Goal: Information Seeking & Learning: Learn about a topic

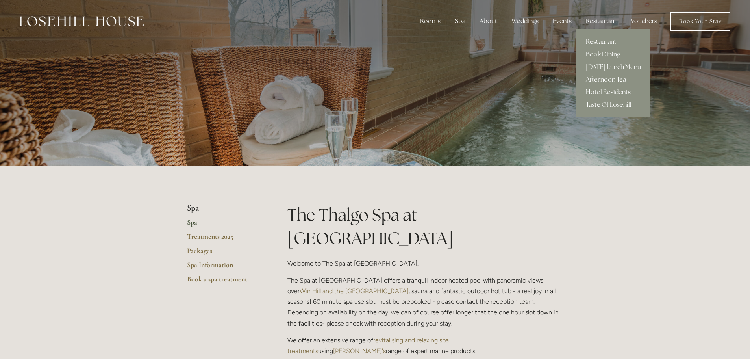
click at [600, 21] on div "Restaurant" at bounding box center [600, 21] width 43 height 16
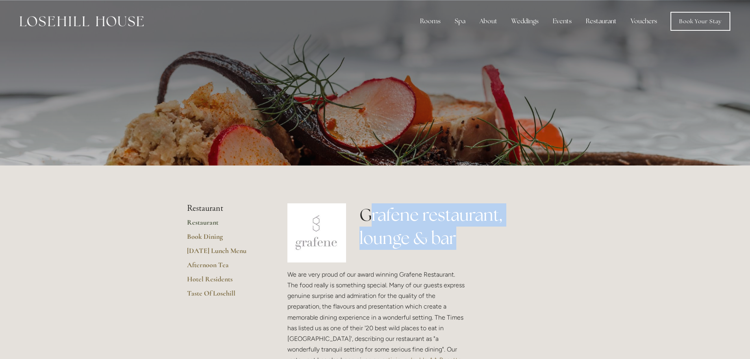
drag, startPoint x: 368, startPoint y: 212, endPoint x: 401, endPoint y: 219, distance: 33.4
click at [471, 234] on h1 "Grafene restaurant, lounge & bar" at bounding box center [461, 226] width 204 height 46
drag, startPoint x: 364, startPoint y: 214, endPoint x: 456, endPoint y: 244, distance: 97.3
click at [456, 244] on h1 "Grafene restaurant, lounge & bar" at bounding box center [461, 226] width 204 height 46
copy h1 "Grafene restaurant, lounge & bar"
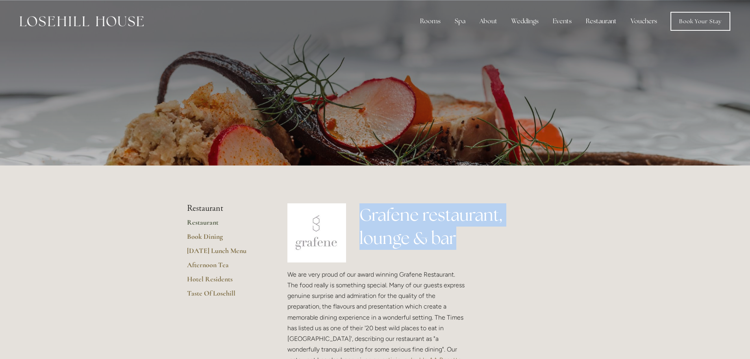
copy h1 "Grafene restaurant, lounge & bar"
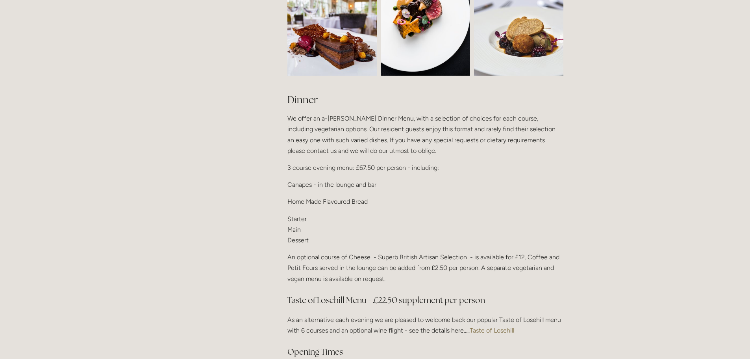
scroll to position [866, 0]
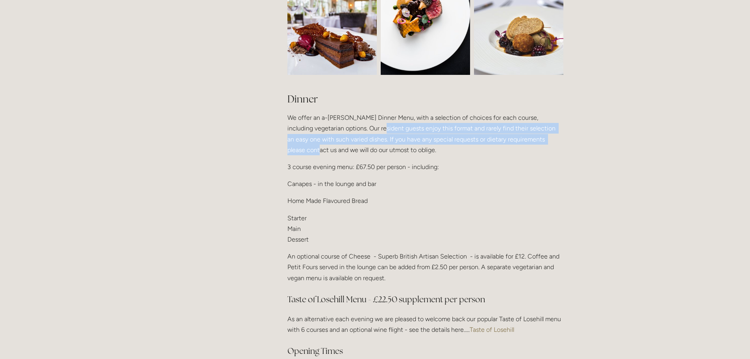
drag, startPoint x: 372, startPoint y: 127, endPoint x: 558, endPoint y: 137, distance: 186.0
click at [558, 136] on p "We offer an a-[PERSON_NAME] Dinner Menu, with a selection of choices for each c…" at bounding box center [425, 133] width 276 height 43
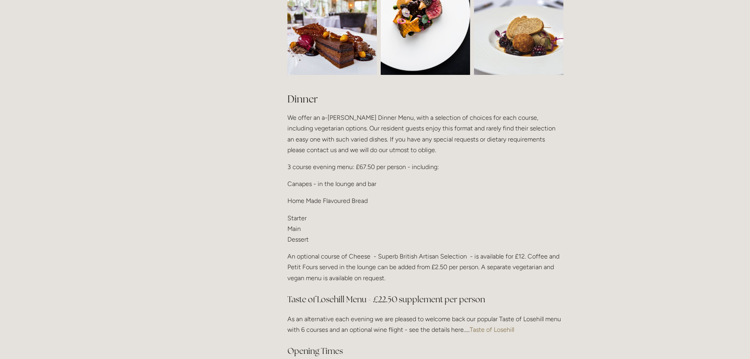
click at [560, 161] on p "3 course evening menu: £67.50 per person - including:" at bounding box center [425, 166] width 276 height 11
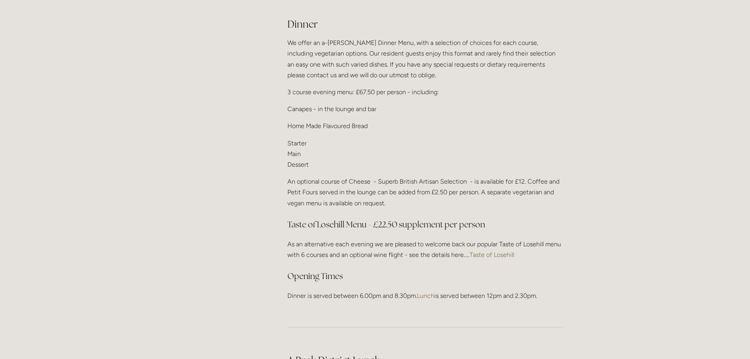
scroll to position [945, 0]
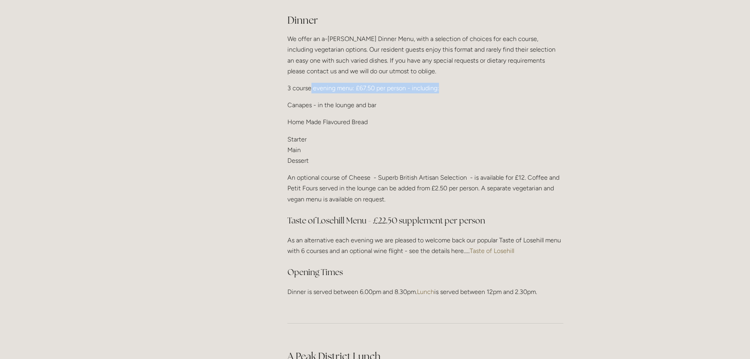
drag, startPoint x: 311, startPoint y: 83, endPoint x: 476, endPoint y: 83, distance: 165.3
click at [476, 83] on p "3 course evening menu: £67.50 per person - including:" at bounding box center [425, 88] width 276 height 11
click at [464, 120] on p "Home Made Flavoured Bread" at bounding box center [425, 122] width 276 height 11
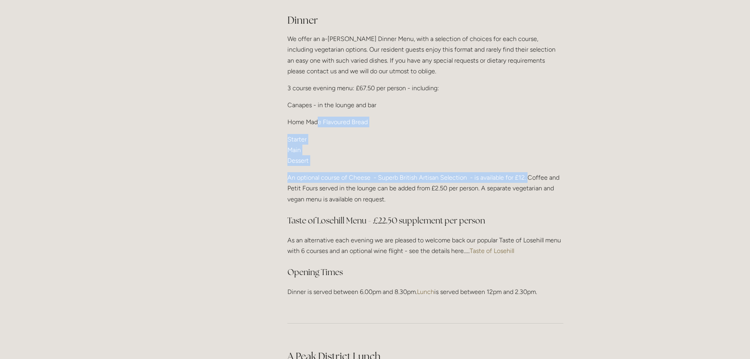
drag, startPoint x: 314, startPoint y: 123, endPoint x: 528, endPoint y: 171, distance: 219.5
click at [528, 171] on div "Dinner We offer an a-[PERSON_NAME] Dinner Menu, with a selection of choices for…" at bounding box center [425, 154] width 276 height 283
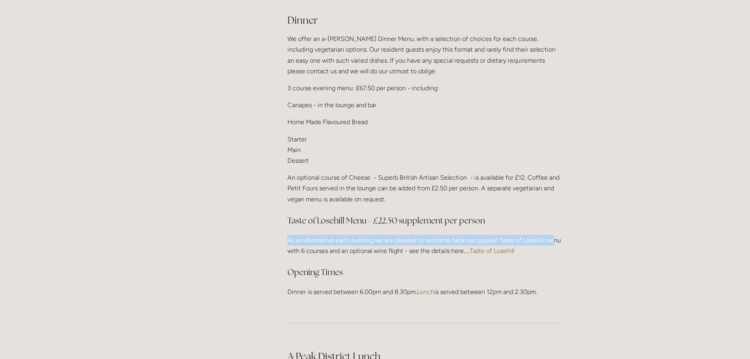
drag, startPoint x: 475, startPoint y: 224, endPoint x: 553, endPoint y: 234, distance: 78.6
click at [553, 234] on div "Dinner We offer an a-[PERSON_NAME] Dinner Menu, with a selection of choices for…" at bounding box center [425, 154] width 276 height 283
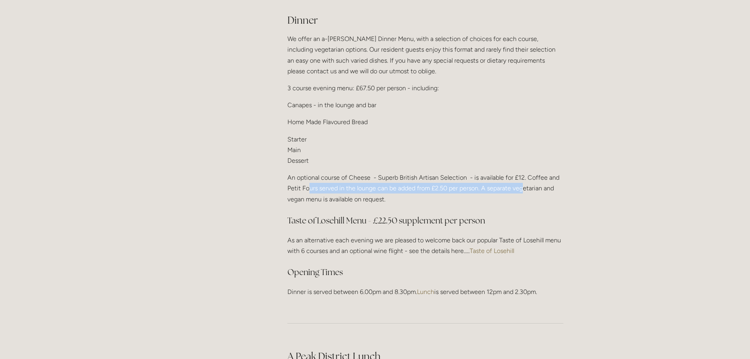
drag, startPoint x: 523, startPoint y: 191, endPoint x: 309, endPoint y: 190, distance: 213.4
click at [309, 190] on p "An optional course of Cheese - Superb British Artisan Selection - is available …" at bounding box center [425, 188] width 276 height 32
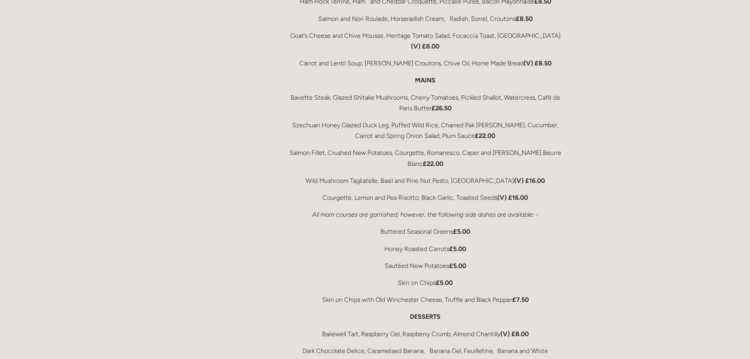
scroll to position [1417, 0]
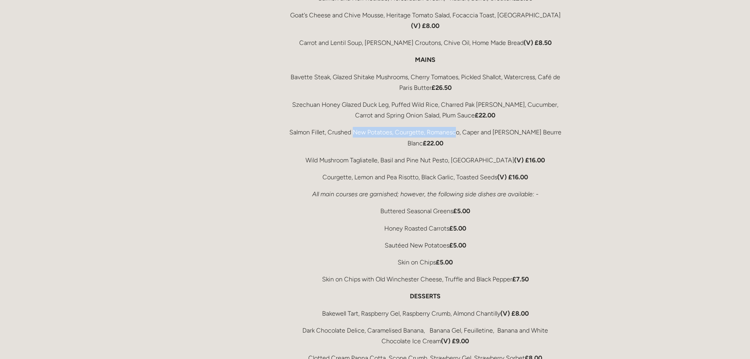
drag, startPoint x: 354, startPoint y: 116, endPoint x: 457, endPoint y: 116, distance: 102.7
click at [457, 127] on p "Salmon Fillet, Crushed New Potatoes, Courgette, Romanesco, Caper and [PERSON_NA…" at bounding box center [425, 137] width 276 height 21
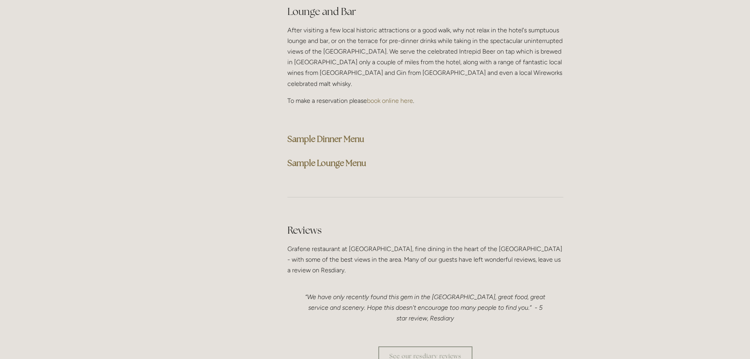
scroll to position [1968, 0]
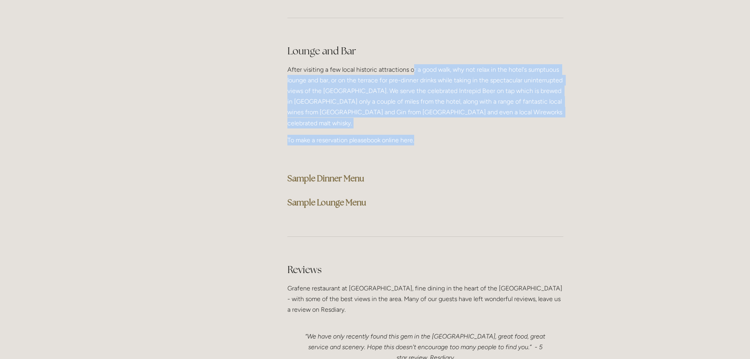
drag, startPoint x: 412, startPoint y: 48, endPoint x: 430, endPoint y: 107, distance: 61.9
click at [430, 107] on div "Lounge and Bar After visiting a few local historic attractions or a good walk, …" at bounding box center [425, 127] width 276 height 166
click at [340, 173] on strong "Sample Dinner Menu" at bounding box center [325, 178] width 77 height 11
